Goal: Information Seeking & Learning: Compare options

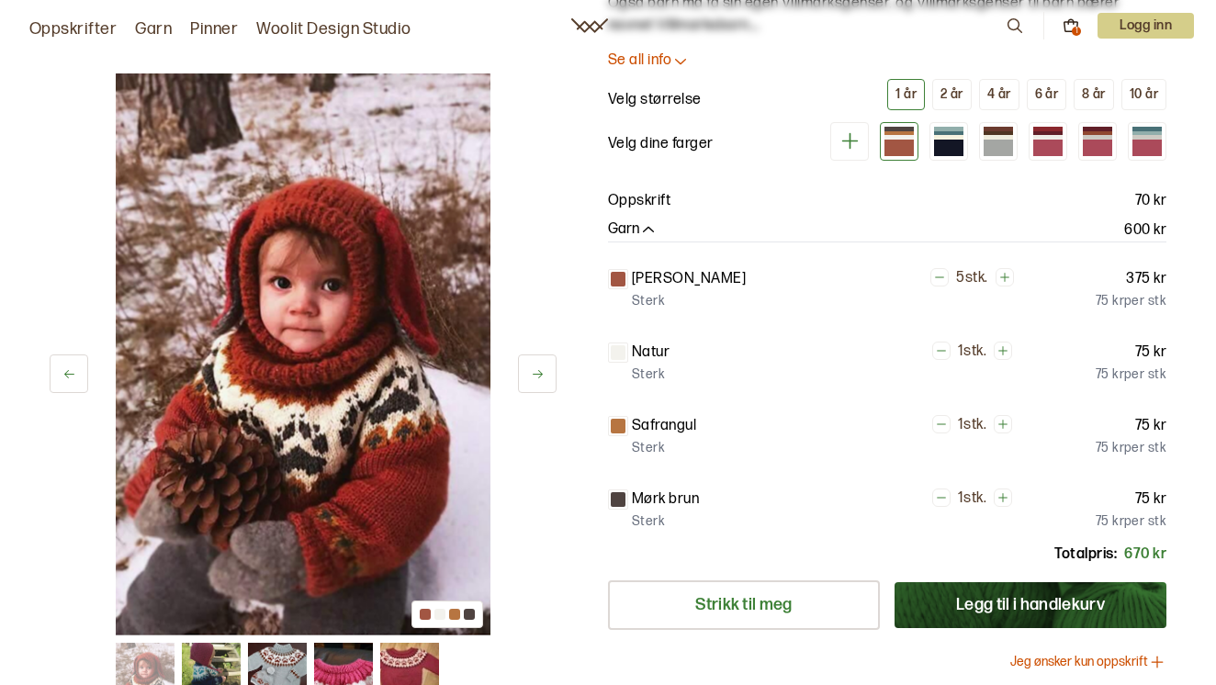
scroll to position [184, 0]
click at [1040, 140] on div at bounding box center [1047, 148] width 29 height 17
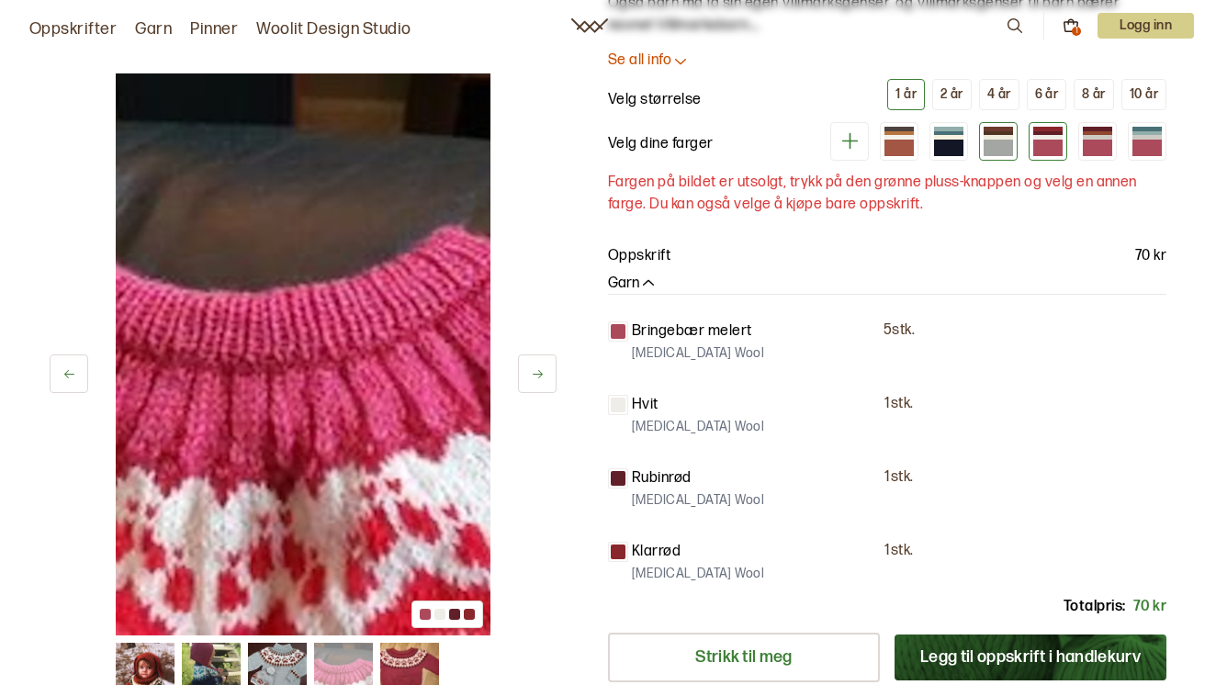
click at [1003, 147] on div at bounding box center [997, 148] width 29 height 17
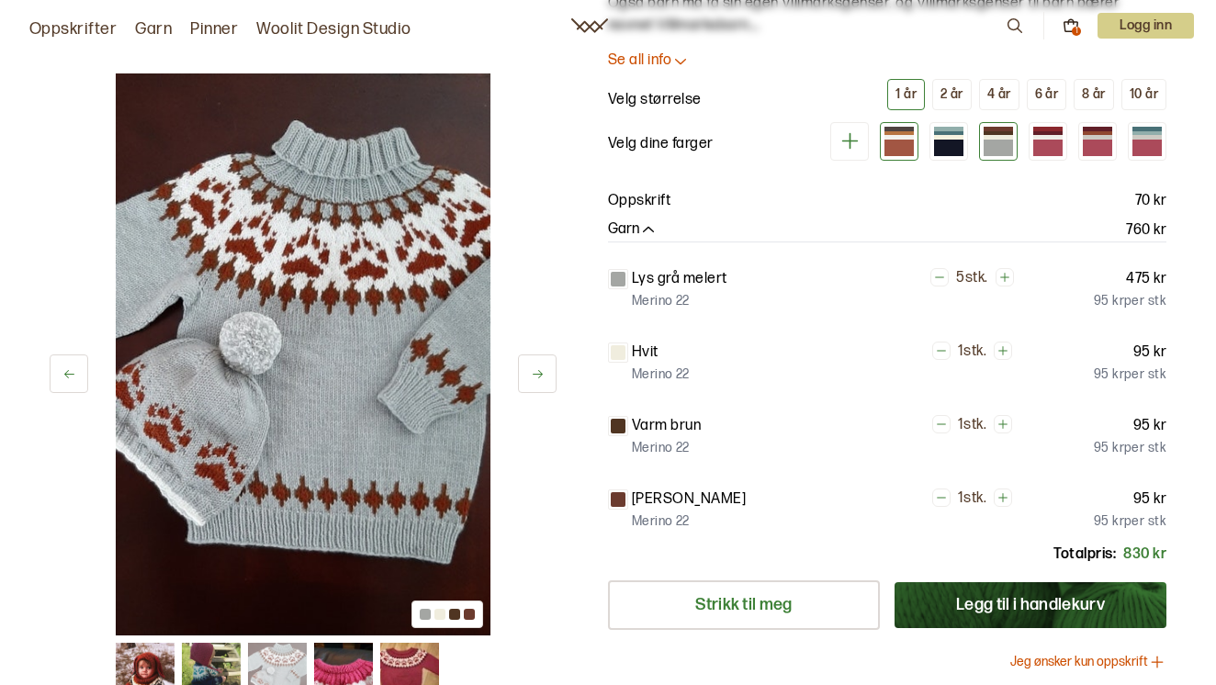
click at [891, 146] on div at bounding box center [898, 148] width 29 height 17
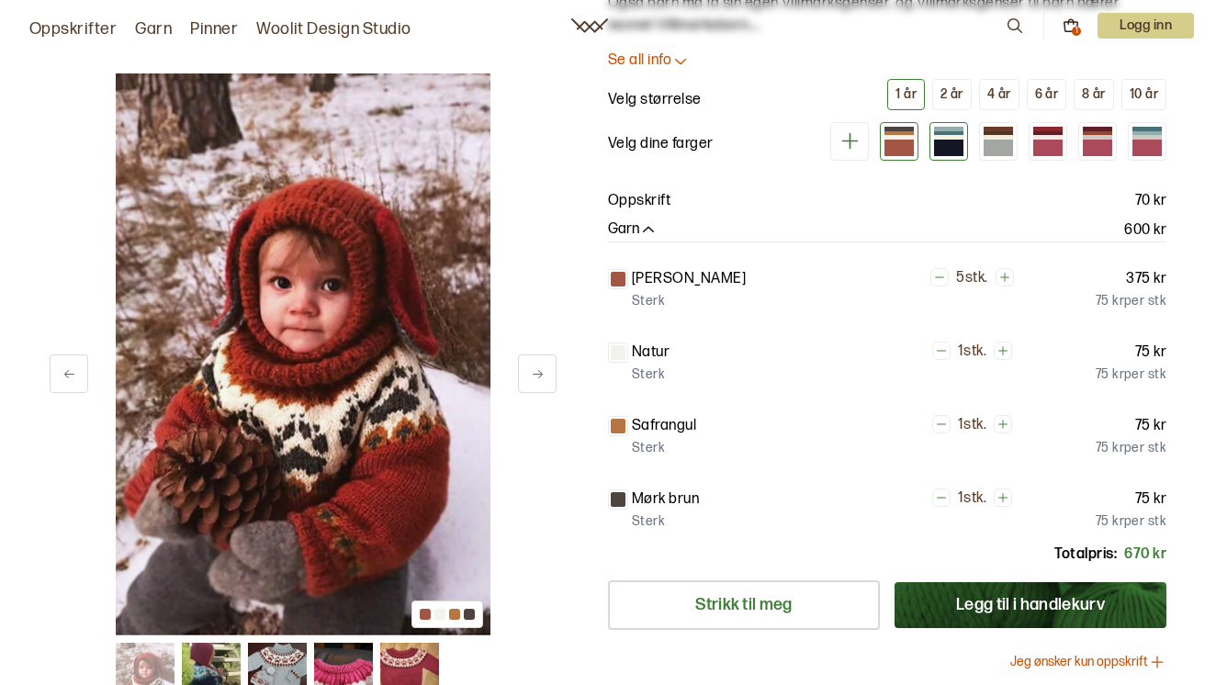
click at [949, 148] on div at bounding box center [948, 148] width 29 height 17
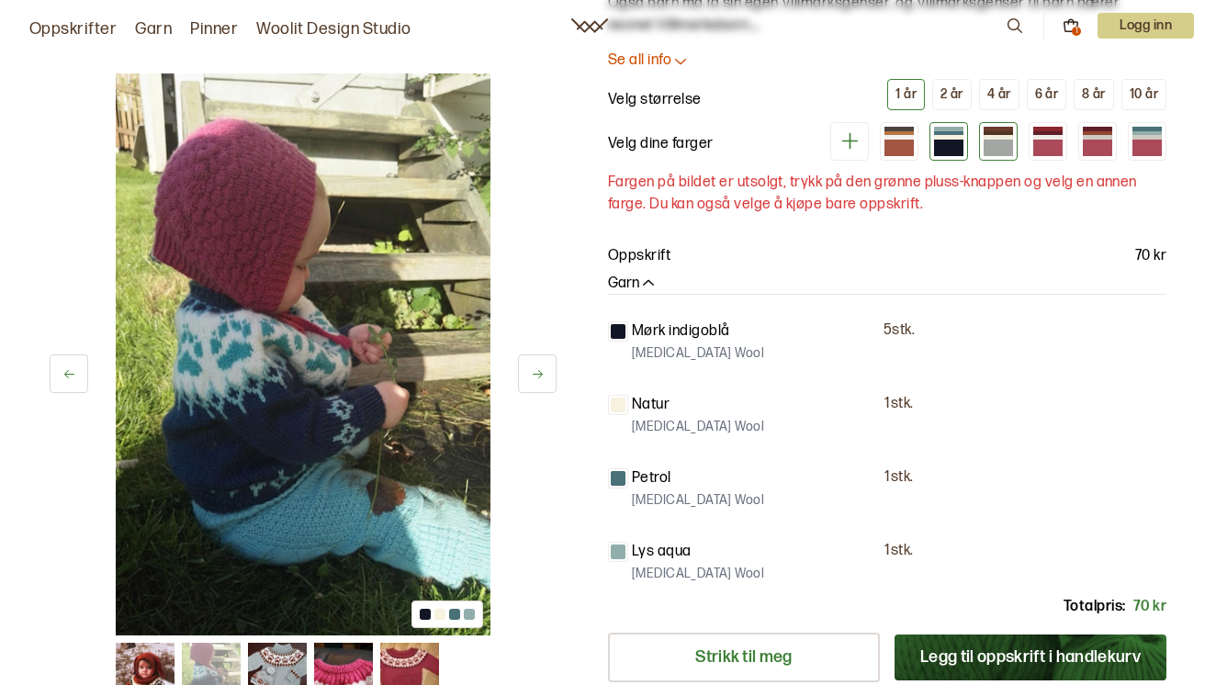
click at [998, 143] on div at bounding box center [997, 148] width 29 height 17
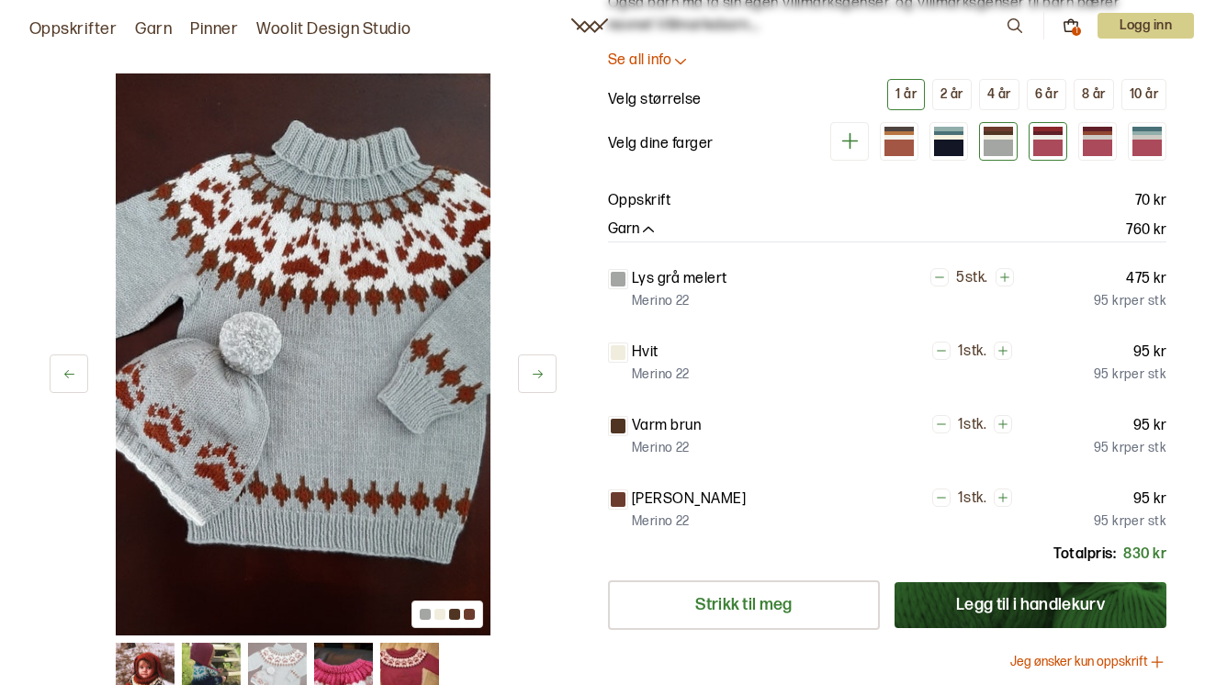
click at [1049, 135] on div at bounding box center [1047, 137] width 29 height 5
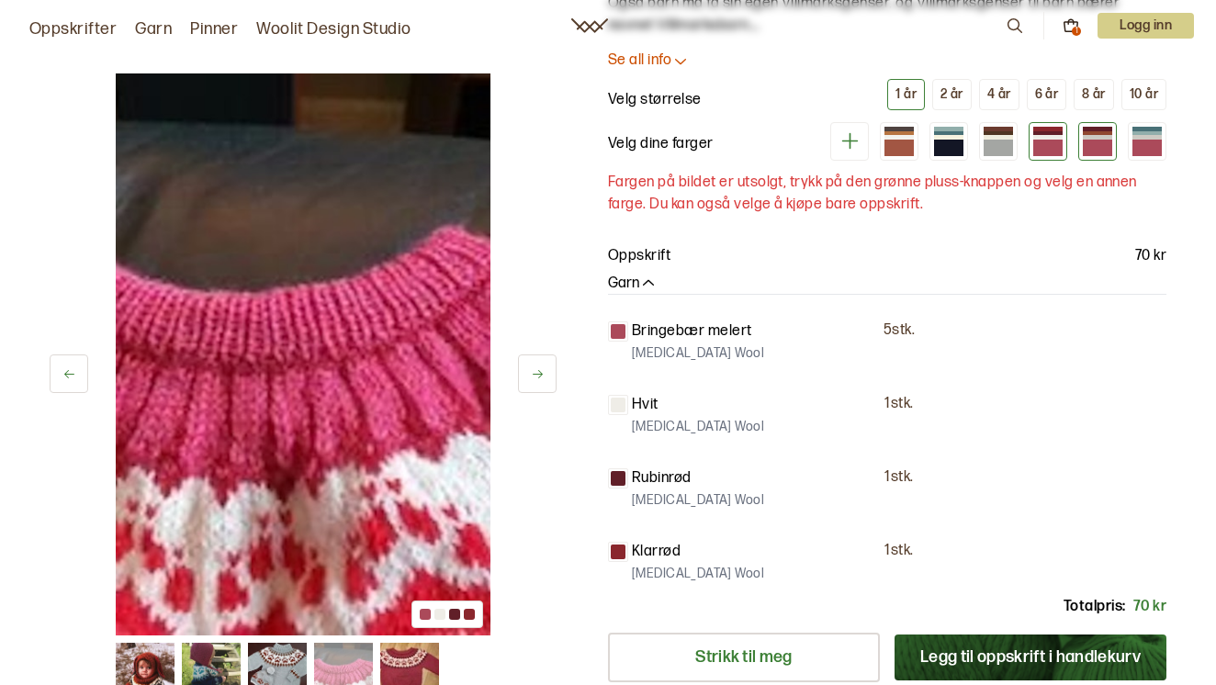
click at [1107, 139] on div at bounding box center [1096, 137] width 29 height 5
click at [1143, 151] on div at bounding box center [1146, 148] width 29 height 17
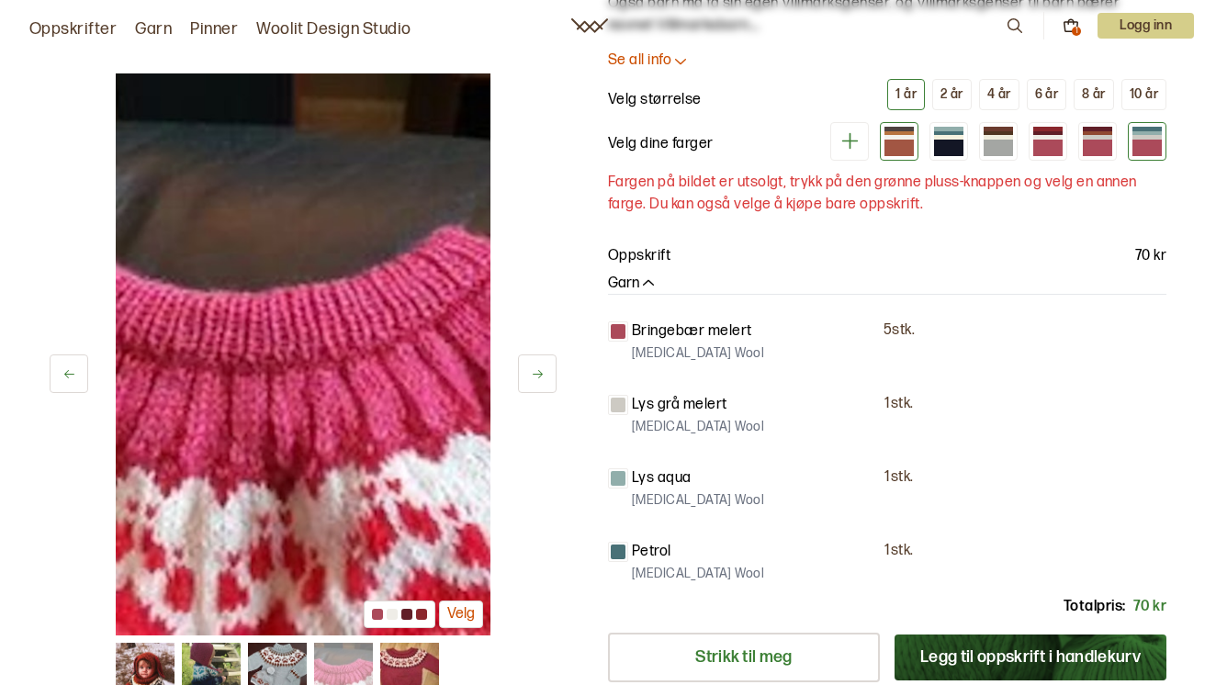
click at [897, 148] on div at bounding box center [898, 148] width 29 height 17
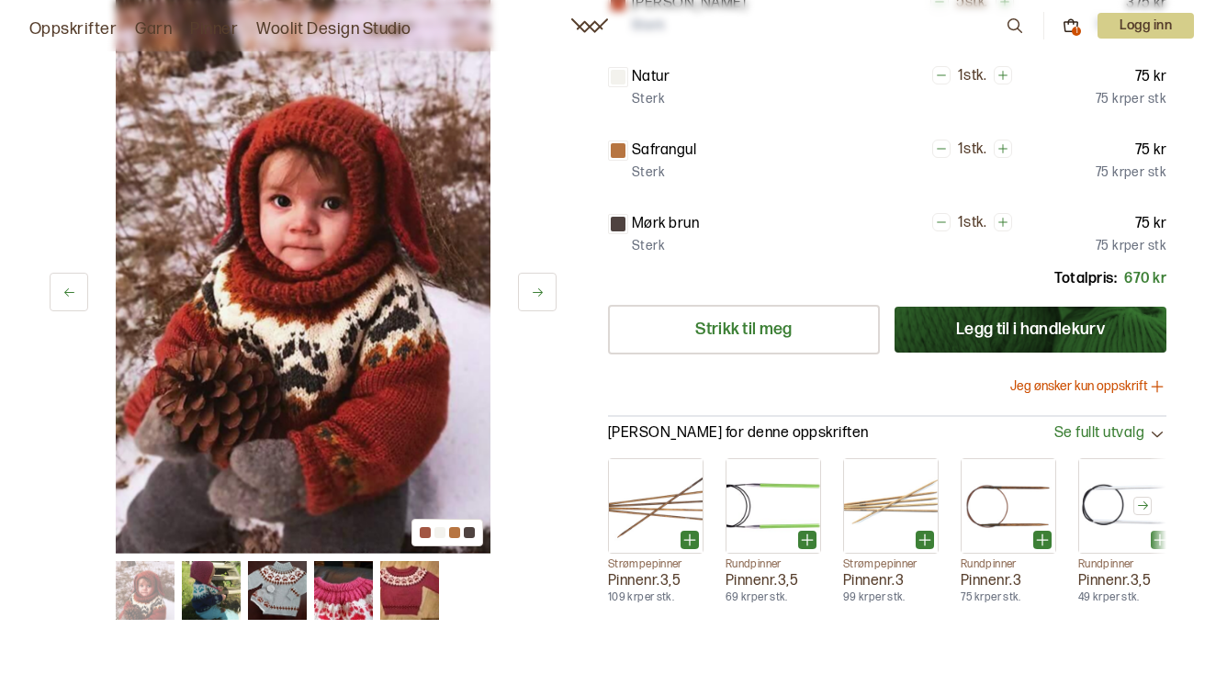
scroll to position [92, 0]
